Goal: Obtain resource: Obtain resource

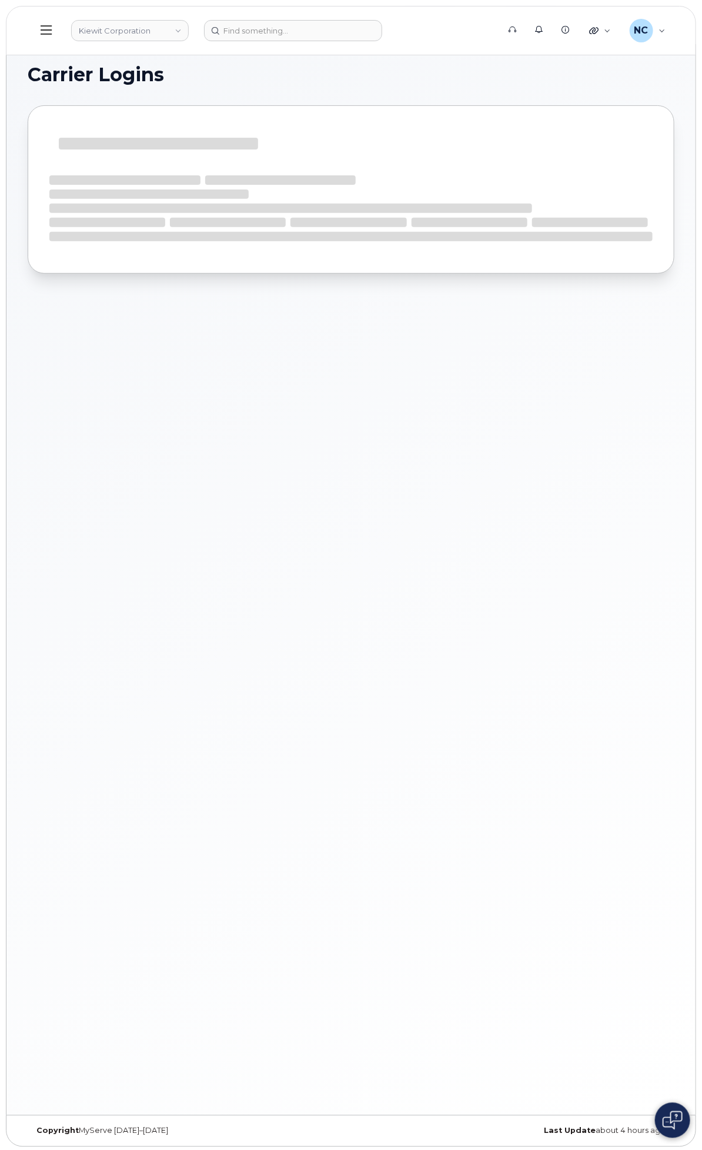
scroll to position [6, 0]
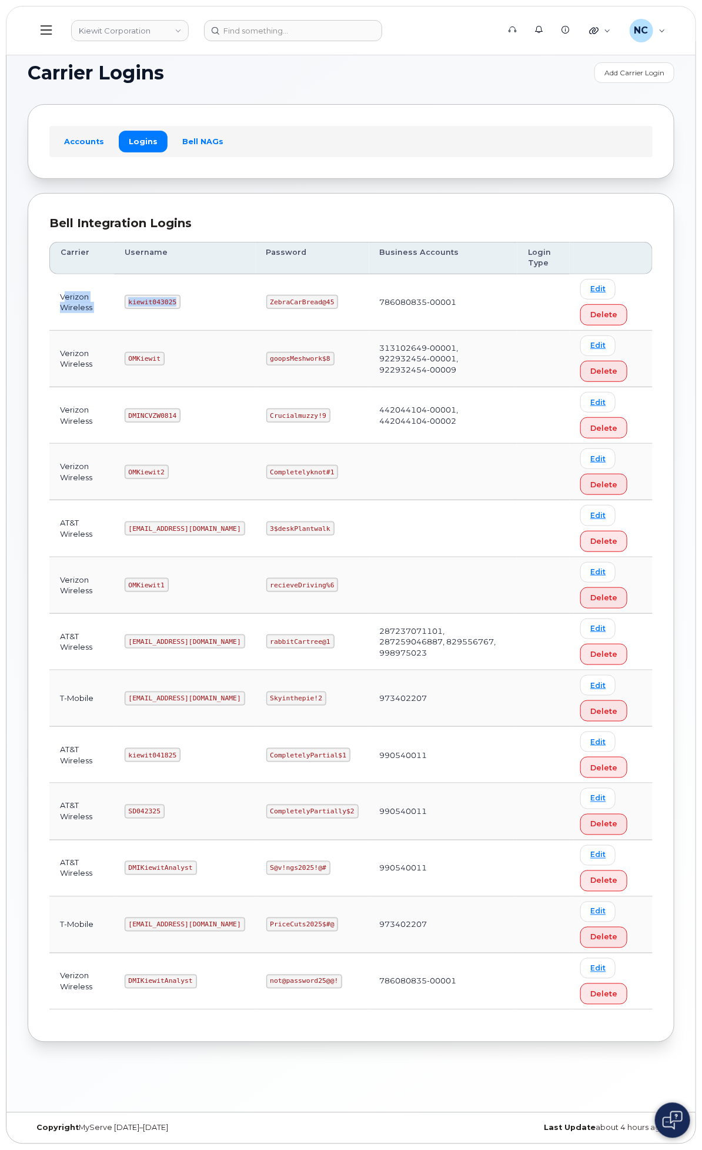
drag, startPoint x: 325, startPoint y: 301, endPoint x: 224, endPoint y: 301, distance: 101.8
click at [224, 331] on tr "Verizon Wireless kiewit043025 ZebraCarBread@45 786080835-00001 Edit Delete" at bounding box center [351, 359] width 604 height 56
copy tr "erizon Wireless kiewit043025"
click at [256, 280] on td "kiewit043025" at bounding box center [185, 302] width 142 height 56
drag, startPoint x: 325, startPoint y: 299, endPoint x: 273, endPoint y: 301, distance: 51.8
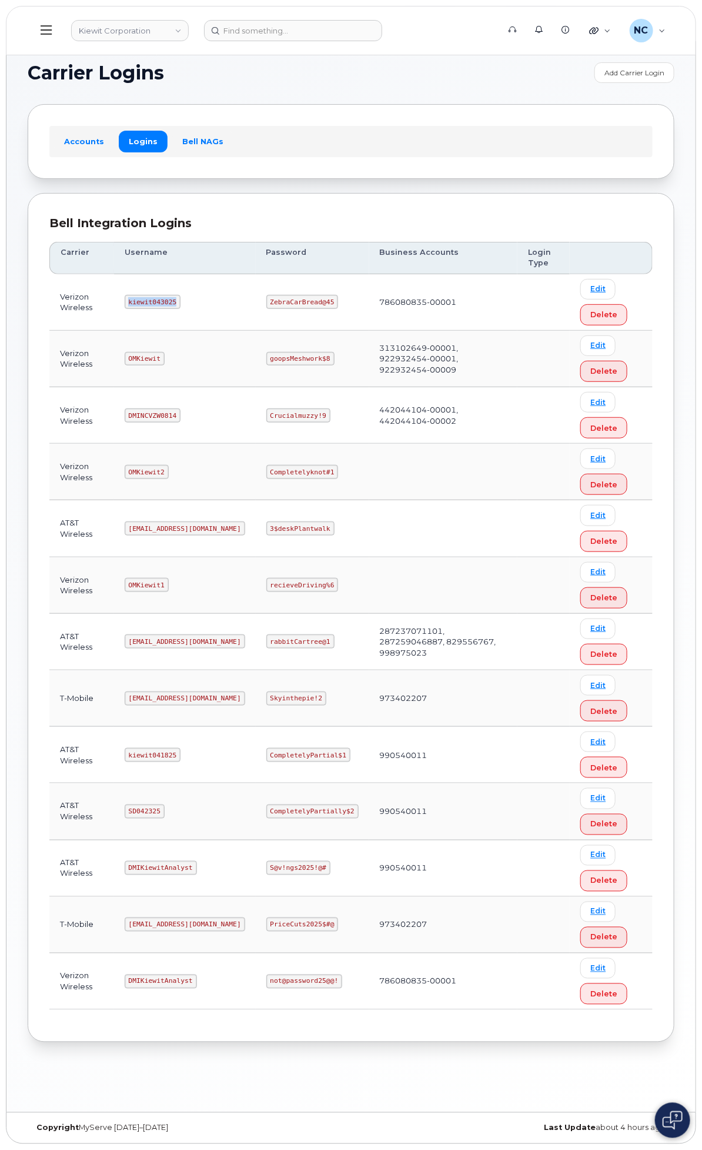
click at [256, 301] on td "kiewit043025" at bounding box center [185, 302] width 142 height 56
copy code "kiewit043025"
drag, startPoint x: 480, startPoint y: 302, endPoint x: 404, endPoint y: 305, distance: 76.0
click at [369, 305] on td "ZebraCarBread@45" at bounding box center [313, 302] width 114 height 56
copy code "ZebraCarBread@45"
